Goal: Task Accomplishment & Management: Use online tool/utility

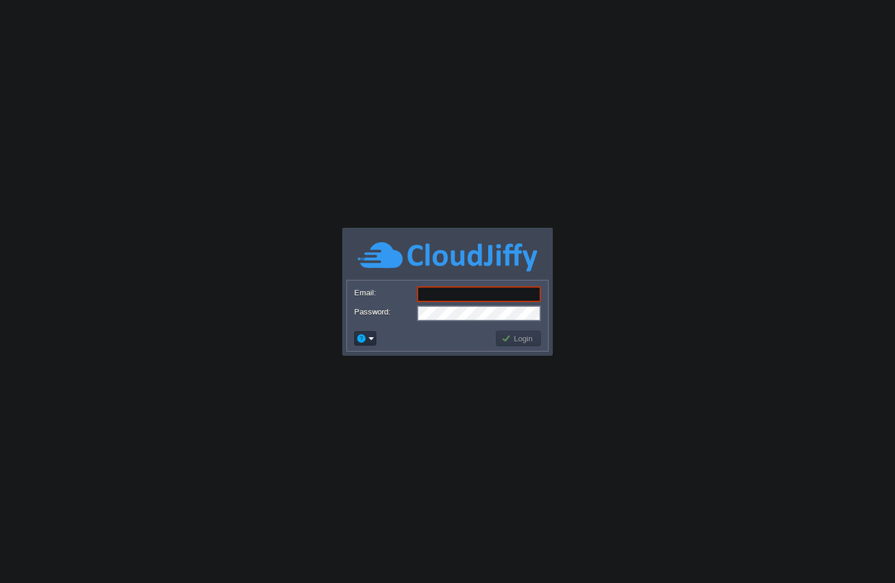
type input "[EMAIL_ADDRESS][DOMAIN_NAME]"
click at [516, 344] on td "Login" at bounding box center [518, 339] width 45 height 16
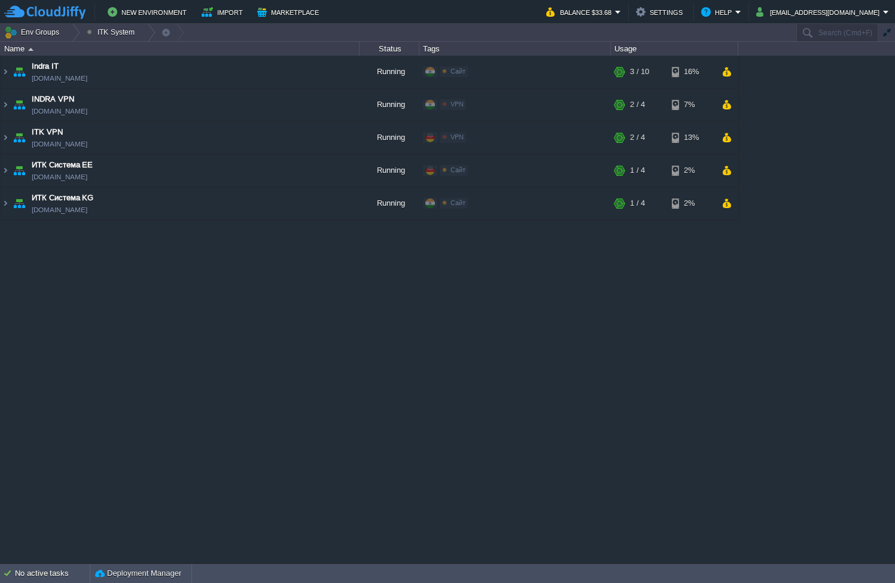
click at [331, 303] on div "Indra IT [DOMAIN_NAME] Running Сайт Edit RAM 26% CPU 1% 3 / 10 16% INDRA VPN [D…" at bounding box center [447, 309] width 895 height 507
click at [454, 102] on span "VPN" at bounding box center [456, 103] width 13 height 7
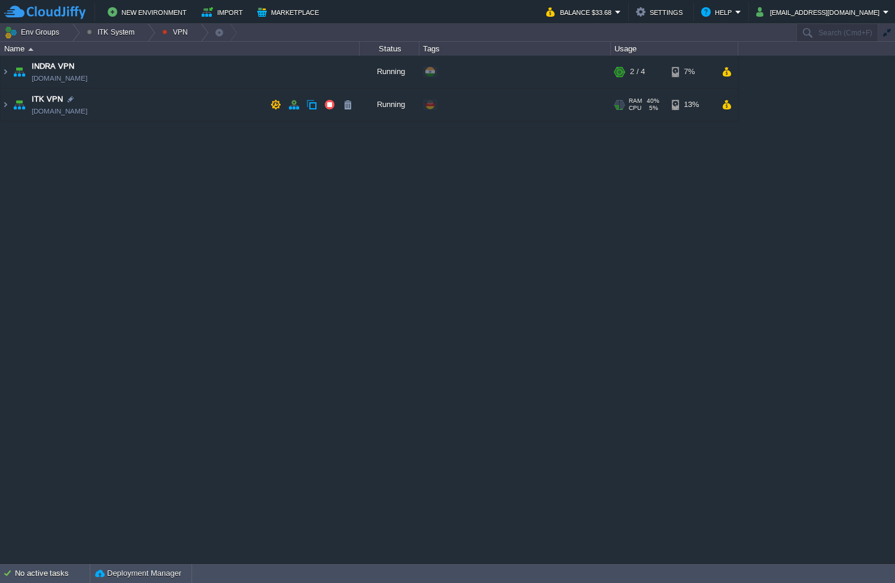
click at [252, 102] on td "ITK VPN [DOMAIN_NAME]" at bounding box center [180, 104] width 359 height 33
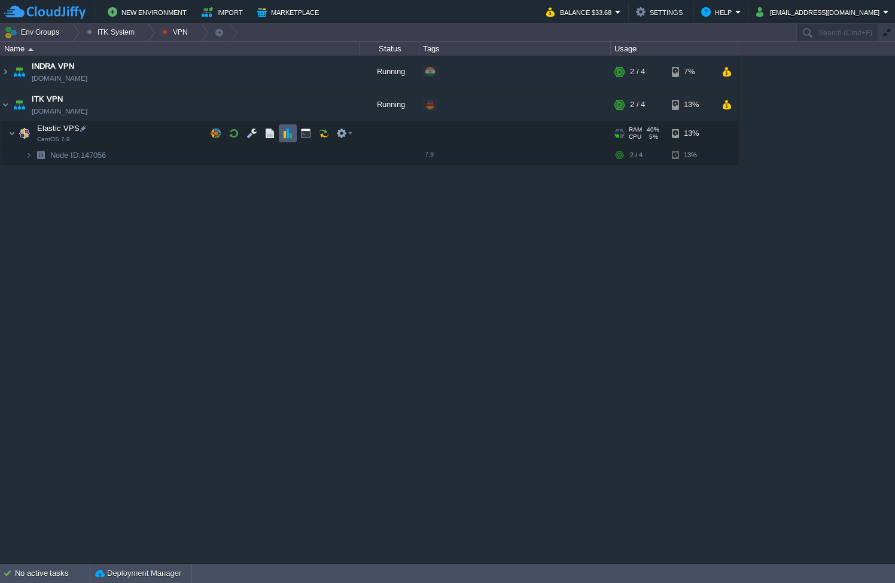
click at [286, 135] on button "button" at bounding box center [287, 133] width 11 height 11
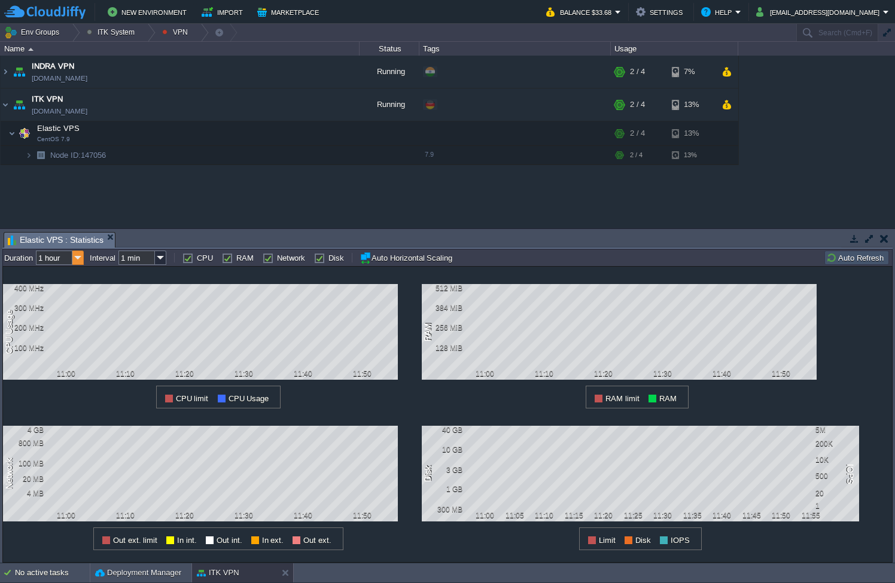
click at [78, 260] on img at bounding box center [77, 258] width 11 height 14
click at [236, 257] on label "RAM" at bounding box center [244, 258] width 17 height 9
click at [230, 257] on input "RAM" at bounding box center [226, 258] width 8 height 8
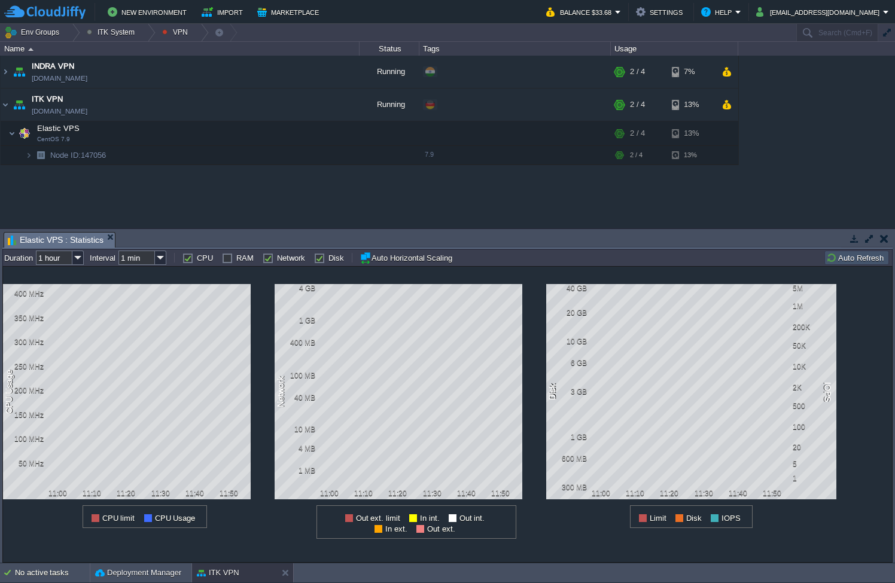
click at [239, 259] on label "RAM" at bounding box center [244, 258] width 17 height 9
click at [230, 259] on input "RAM" at bounding box center [226, 258] width 8 height 8
checkbox input "true"
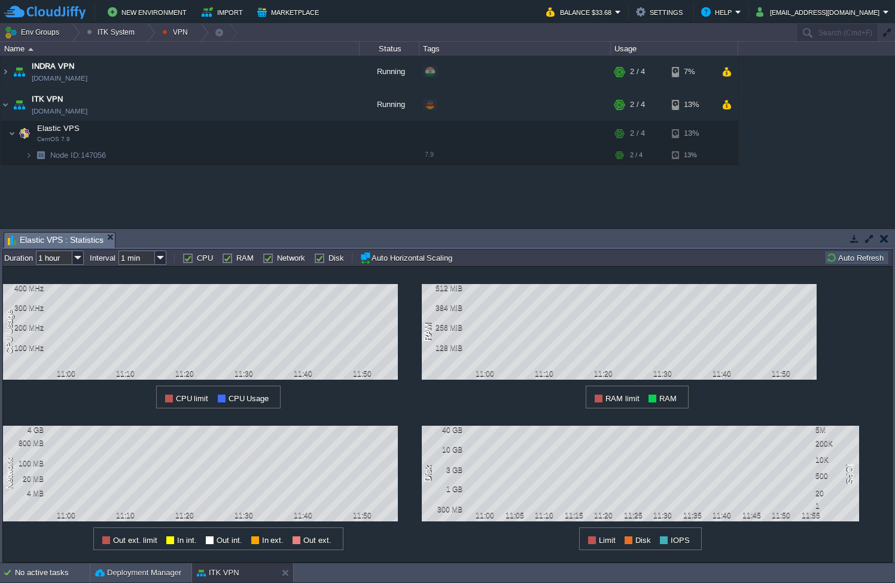
click at [328, 259] on label "Disk" at bounding box center [336, 258] width 16 height 9
click at [314, 259] on input "Disk" at bounding box center [318, 258] width 8 height 8
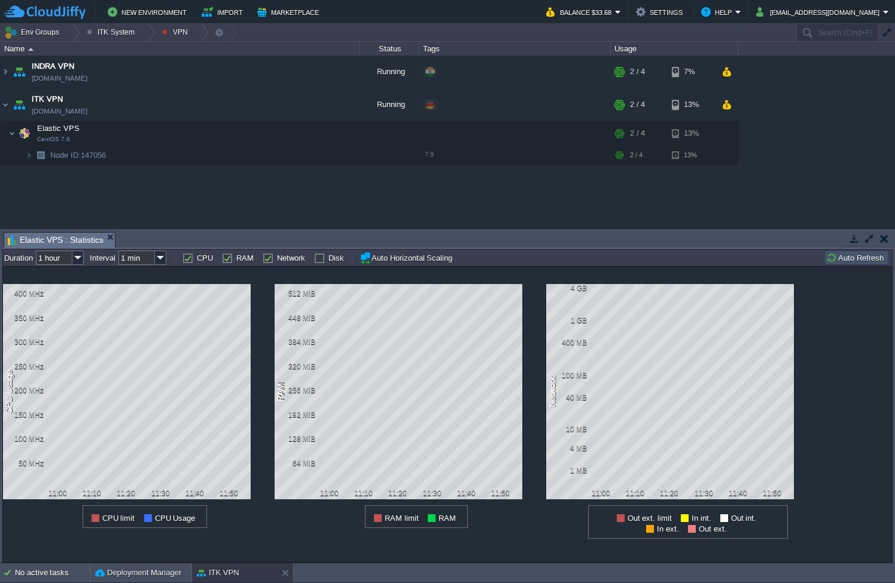
click at [328, 260] on label "Disk" at bounding box center [336, 258] width 16 height 9
click at [319, 260] on input "Disk" at bounding box center [318, 258] width 8 height 8
checkbox input "true"
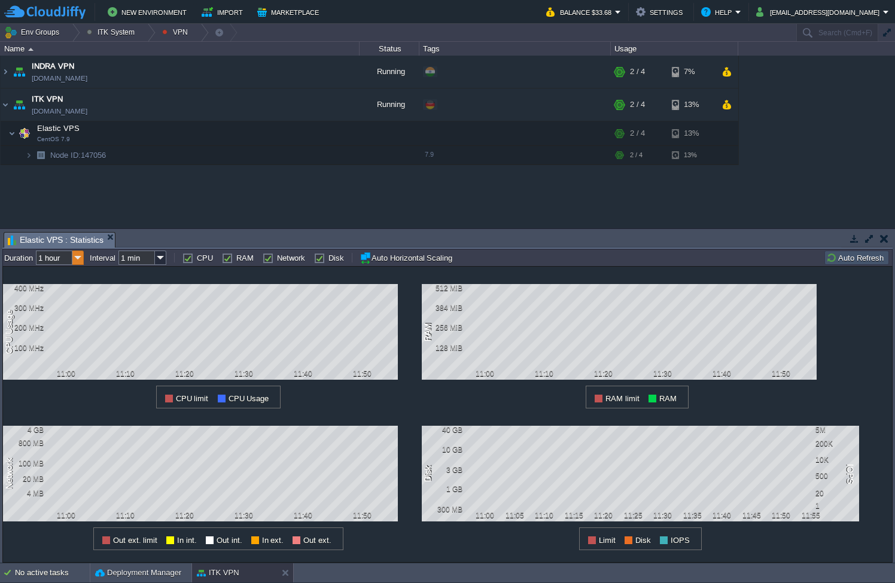
click at [75, 258] on img at bounding box center [77, 258] width 11 height 14
click at [68, 353] on div "1 month" at bounding box center [60, 348] width 45 height 15
type input "1 month"
type input "1 hour"
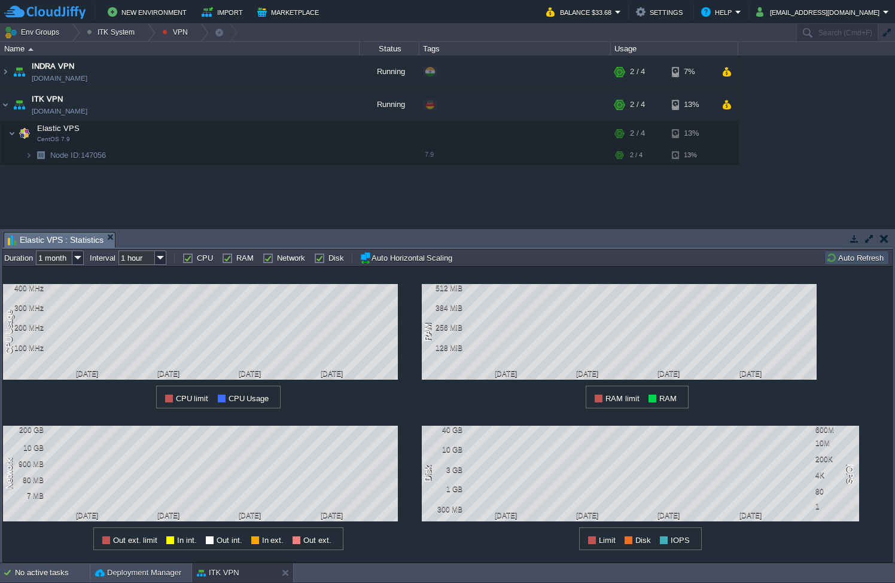
click at [114, 257] on label "Interval" at bounding box center [103, 258] width 26 height 9
click at [205, 63] on td "INDRA VPN [DOMAIN_NAME]" at bounding box center [180, 72] width 359 height 33
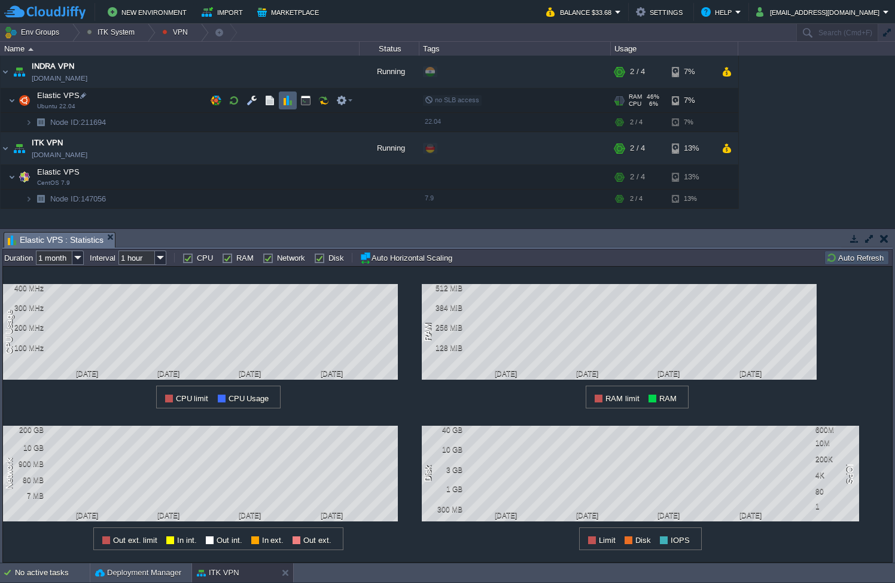
click at [289, 100] on button "button" at bounding box center [287, 100] width 11 height 11
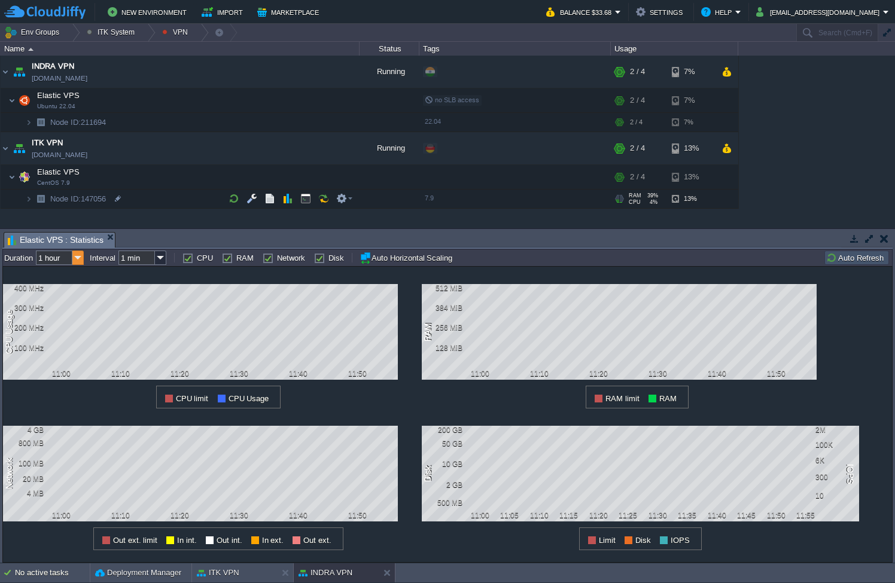
click at [85, 254] on td at bounding box center [87, 258] width 6 height 14
click at [81, 254] on img at bounding box center [77, 258] width 11 height 14
click at [63, 350] on div "1 month" at bounding box center [60, 348] width 45 height 15
type input "1 month"
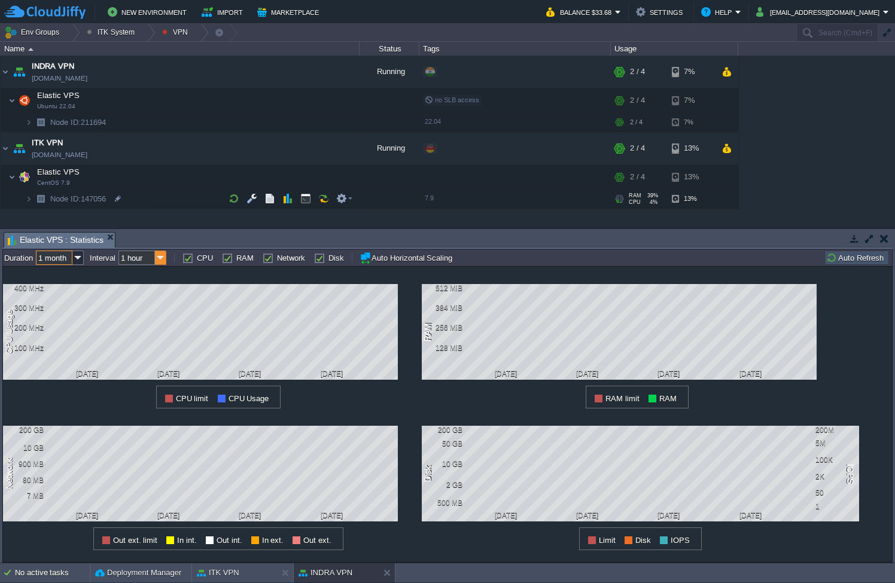
click at [161, 263] on img at bounding box center [160, 258] width 11 height 14
click at [154, 294] on div "1 day" at bounding box center [143, 289] width 45 height 15
type input "1 day"
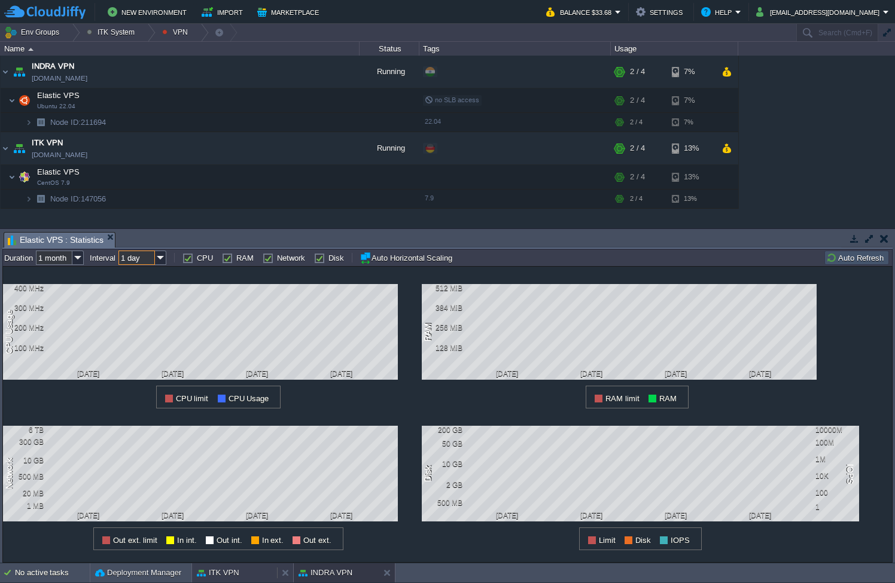
click at [215, 575] on button "ITK VPN" at bounding box center [218, 573] width 42 height 12
click at [164, 257] on img at bounding box center [160, 258] width 11 height 14
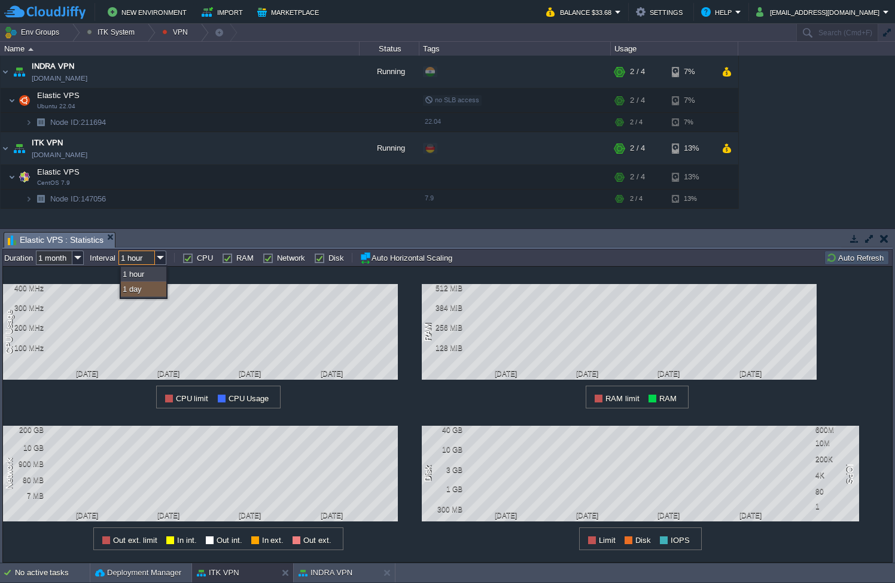
click at [158, 293] on div "1 day" at bounding box center [143, 289] width 45 height 15
click at [158, 256] on img at bounding box center [160, 258] width 11 height 14
click at [152, 279] on div "1 hour" at bounding box center [143, 274] width 45 height 15
type input "1 hour"
click at [109, 257] on label "Interval" at bounding box center [103, 258] width 26 height 9
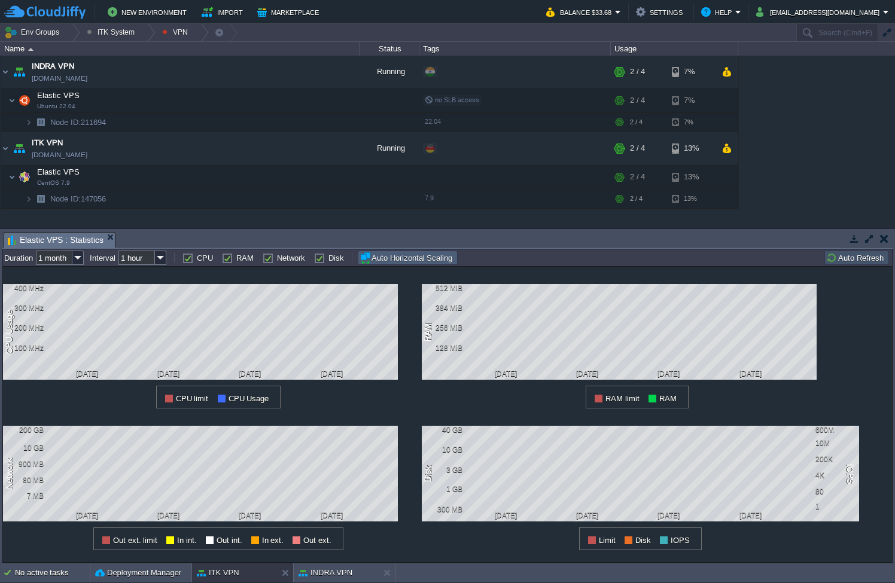
click at [365, 258] on button "Auto Horizontal Scaling" at bounding box center [407, 258] width 96 height 12
